Goal: Task Accomplishment & Management: Use online tool/utility

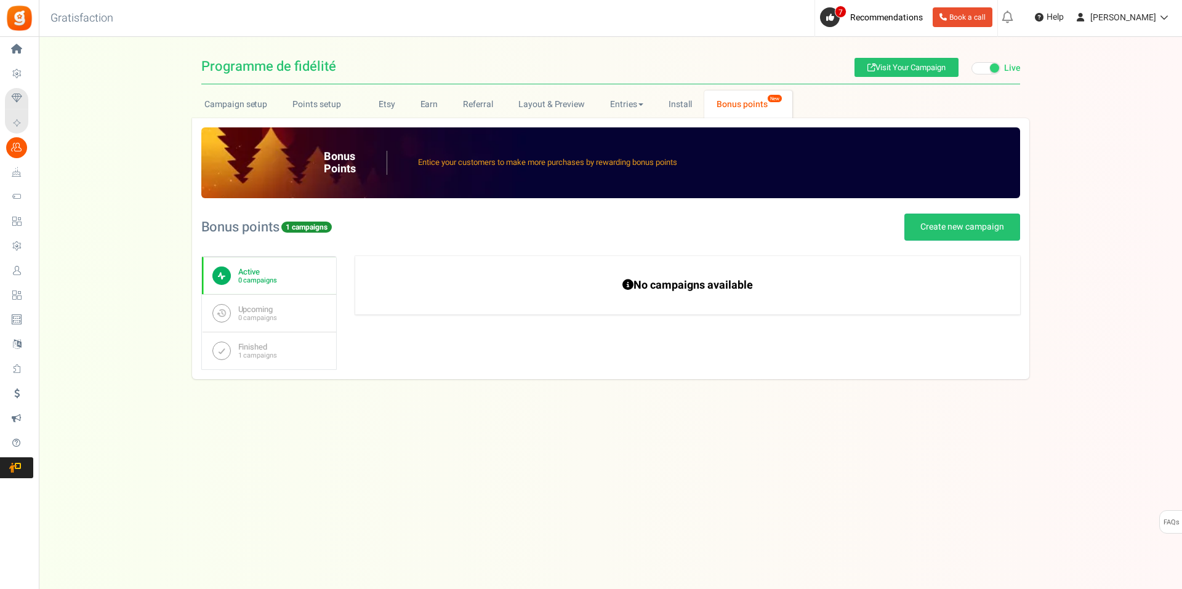
select select "1436"
select select "954"
drag, startPoint x: 579, startPoint y: 98, endPoint x: 502, endPoint y: 121, distance: 79.5
click at [579, 98] on link "Layout & Preview" at bounding box center [551, 104] width 92 height 28
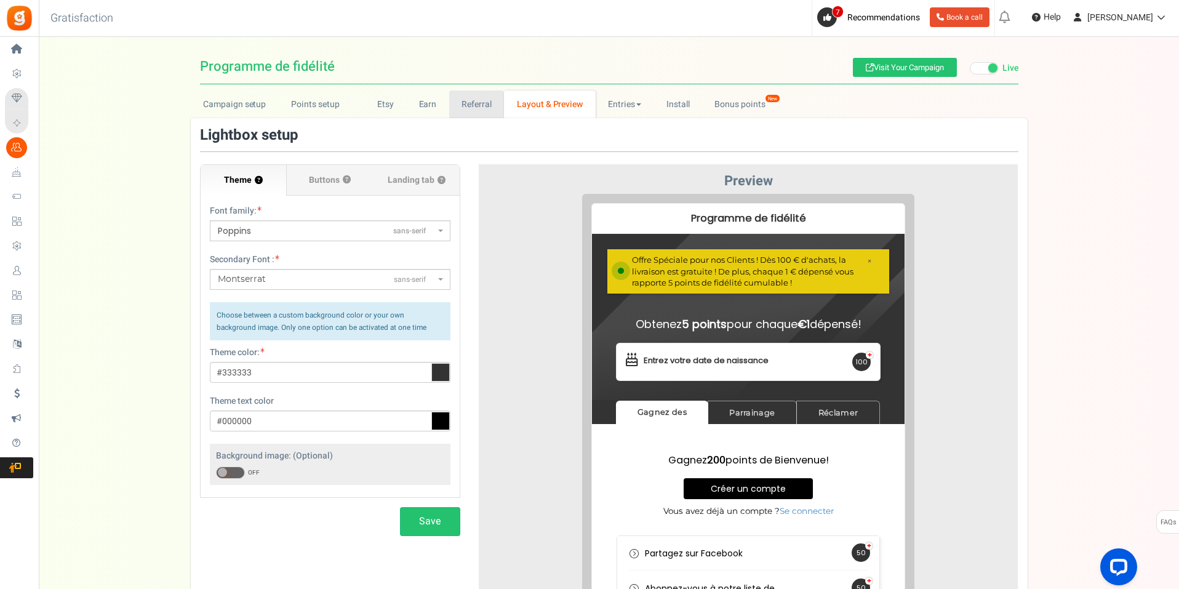
click at [461, 100] on link "Referral" at bounding box center [476, 104] width 55 height 28
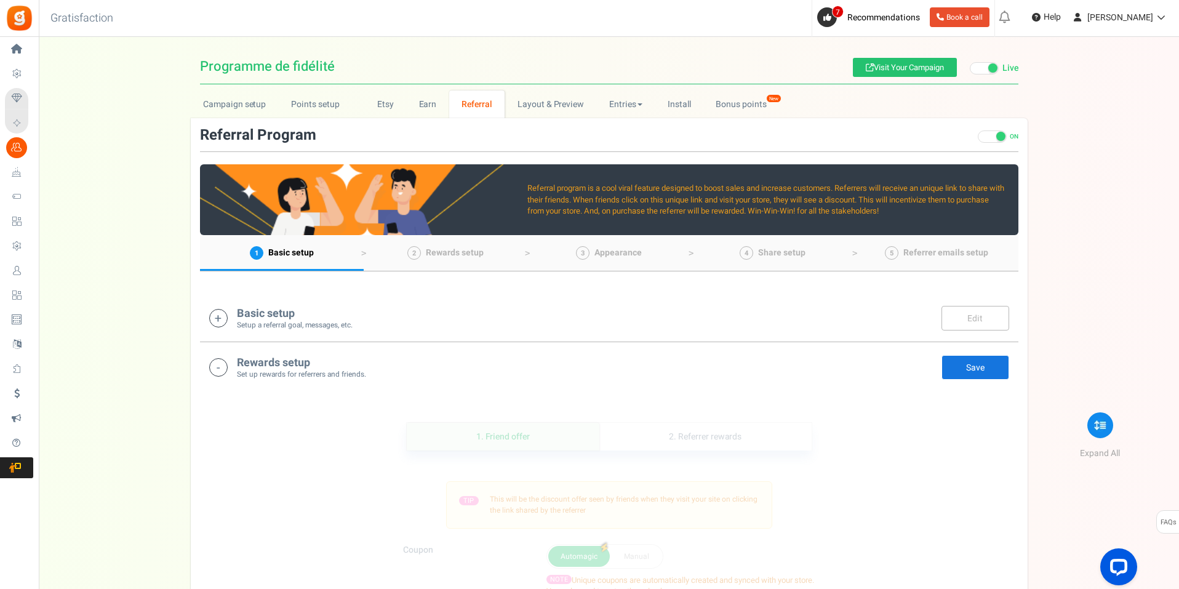
scroll to position [123, 0]
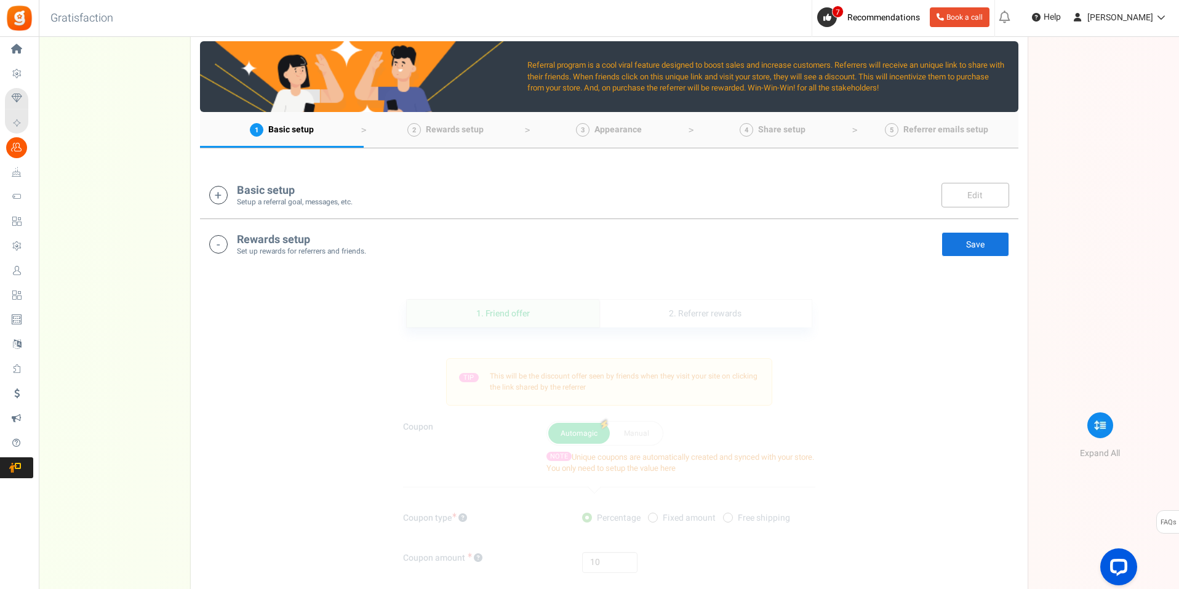
click at [355, 199] on div "Basic setup Setup a referral goal, messages, etc. Edit Save" at bounding box center [609, 194] width 800 height 25
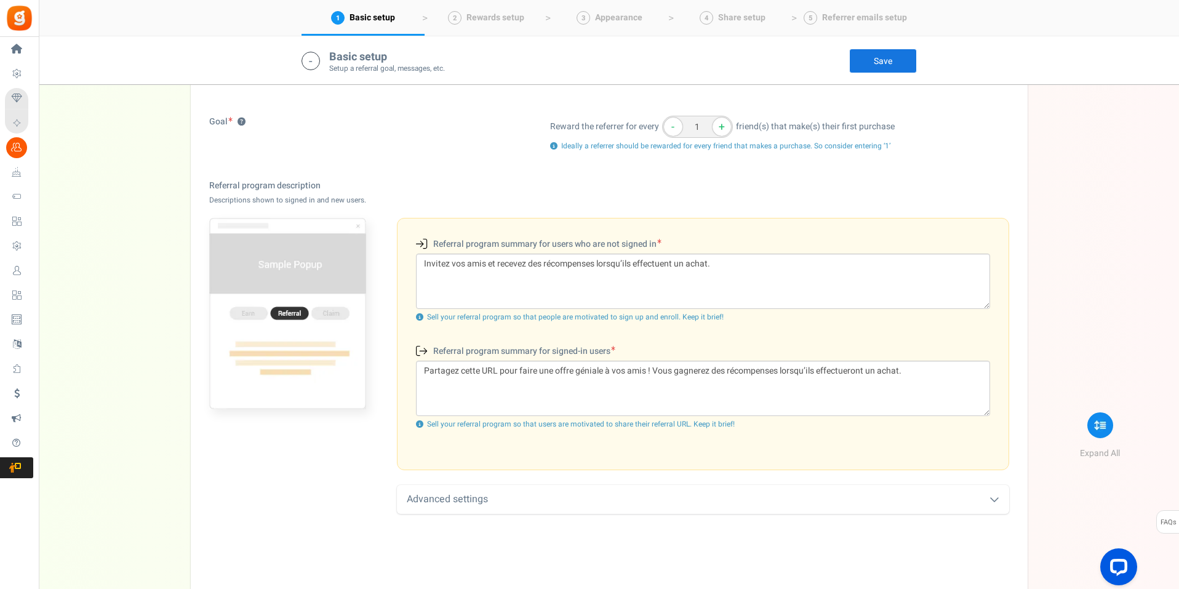
scroll to position [0, 0]
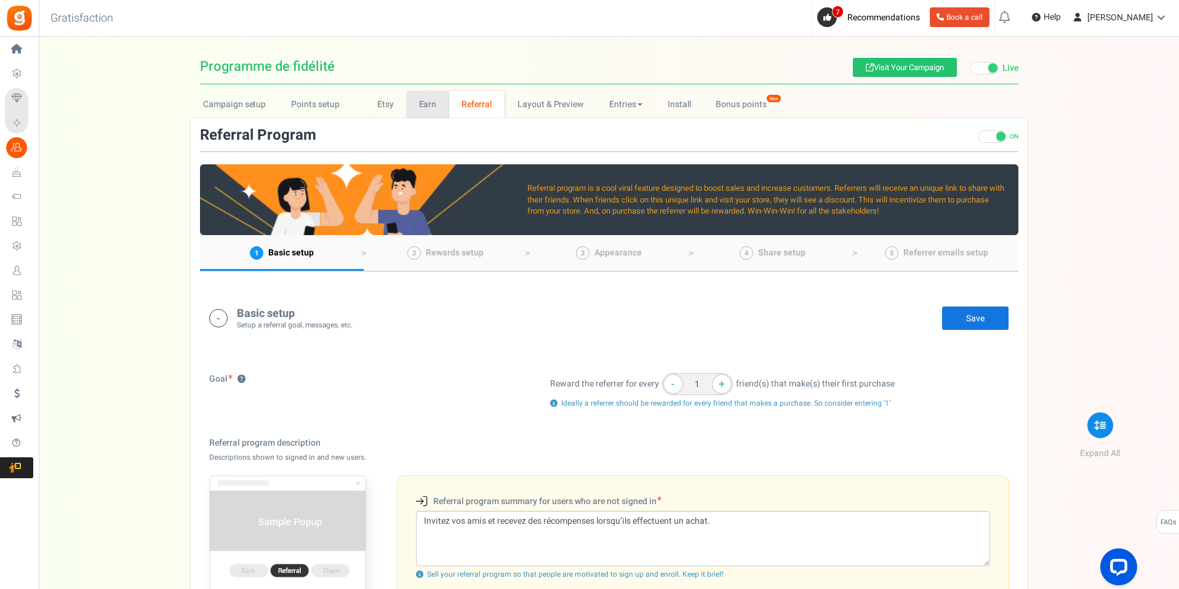
click at [418, 103] on link "Earn" at bounding box center [427, 104] width 43 height 28
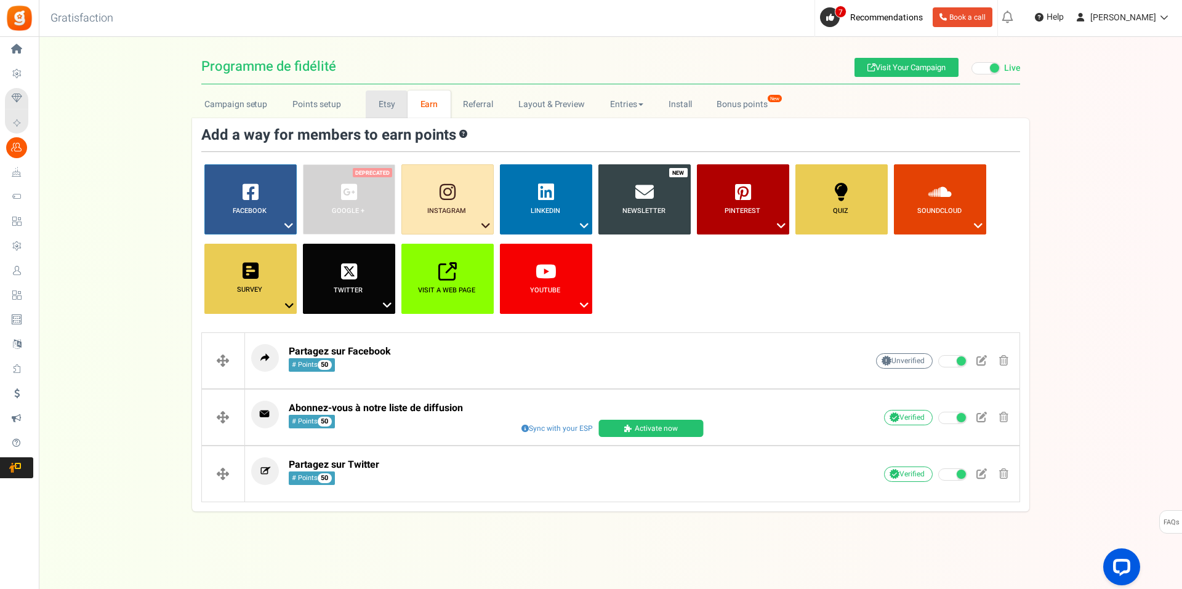
click at [387, 101] on link "Etsy" at bounding box center [387, 104] width 42 height 28
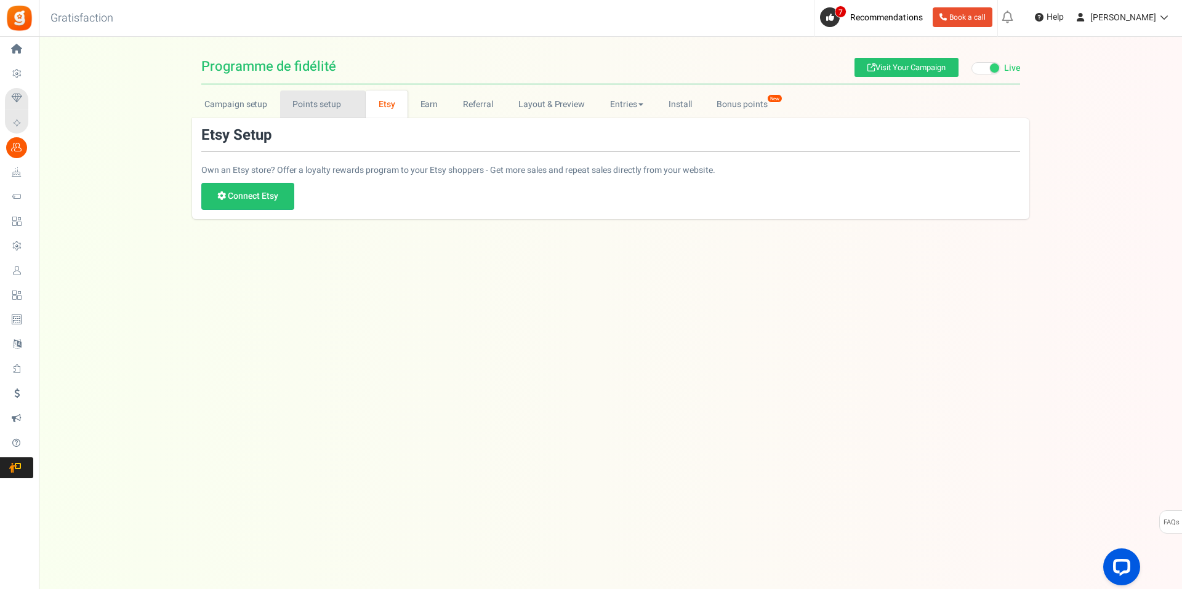
click at [335, 108] on link "Points setup New" at bounding box center [323, 104] width 86 height 28
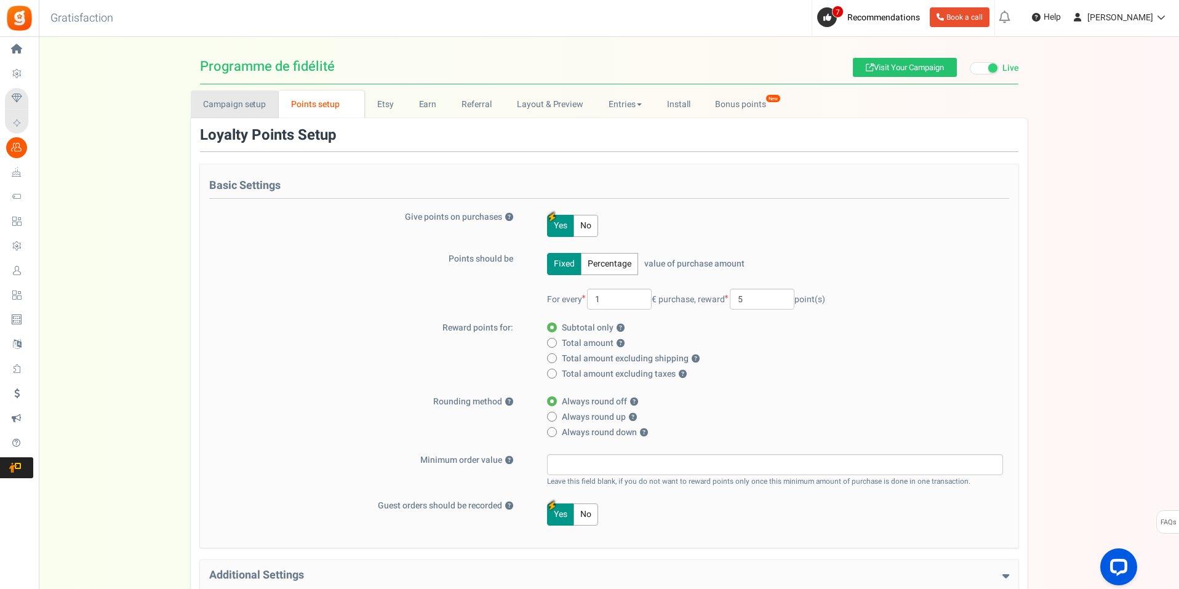
click at [255, 101] on link "Campaign setup" at bounding box center [235, 104] width 88 height 28
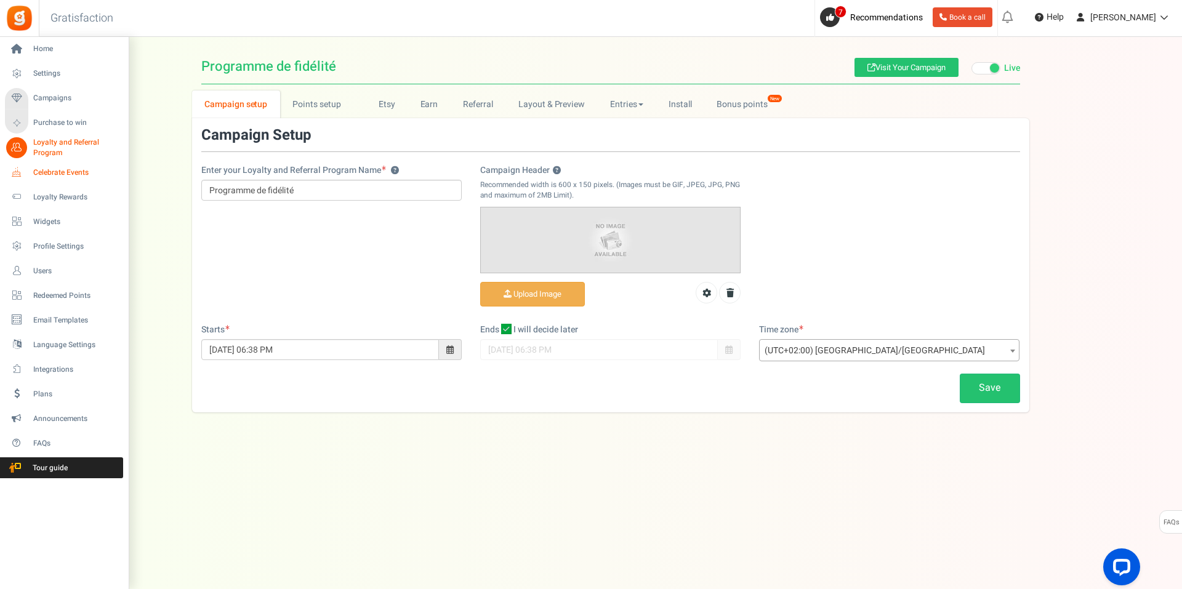
click at [41, 172] on span "Celebrate Events" at bounding box center [76, 172] width 86 height 10
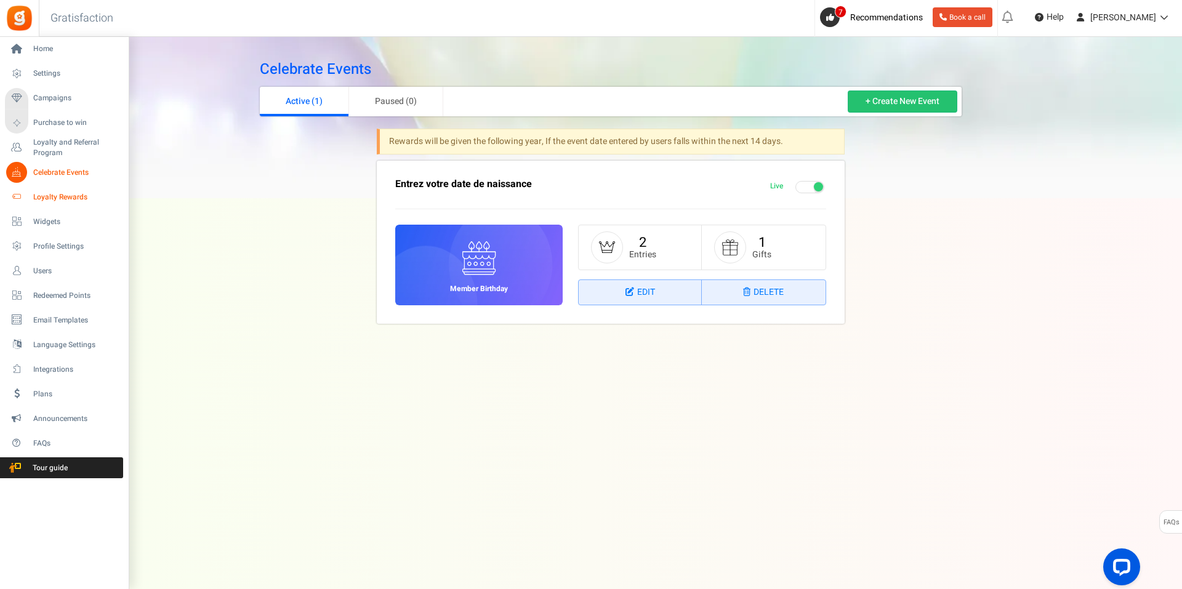
click at [62, 196] on span "Loyalty Rewards" at bounding box center [76, 197] width 86 height 10
